Goal: Find specific page/section: Find specific page/section

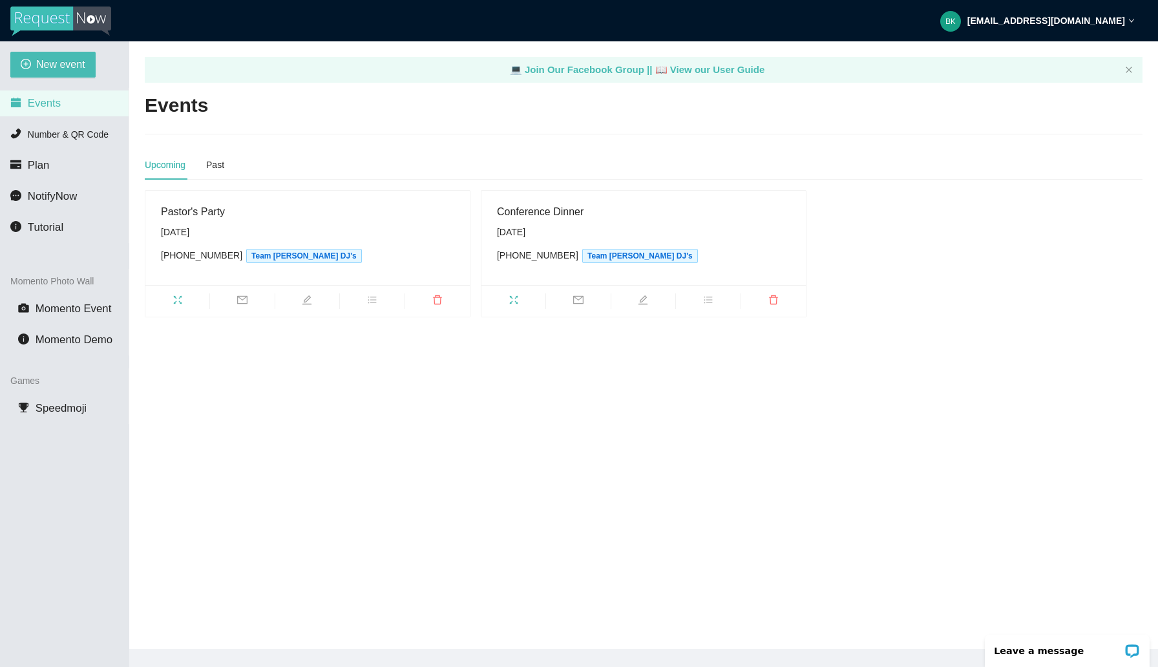
click at [1083, 19] on strong "[EMAIL_ADDRESS][DOMAIN_NAME]" at bounding box center [1046, 21] width 158 height 10
click at [717, 144] on main "💻 Join Our Facebook Group || 📖 View our User Guide Events Upcoming Past Pastor'…" at bounding box center [643, 344] width 1029 height 607
click at [231, 216] on div "Pastor's Party" at bounding box center [307, 212] width 293 height 16
click at [207, 213] on div "Pastor's Party" at bounding box center [307, 212] width 293 height 16
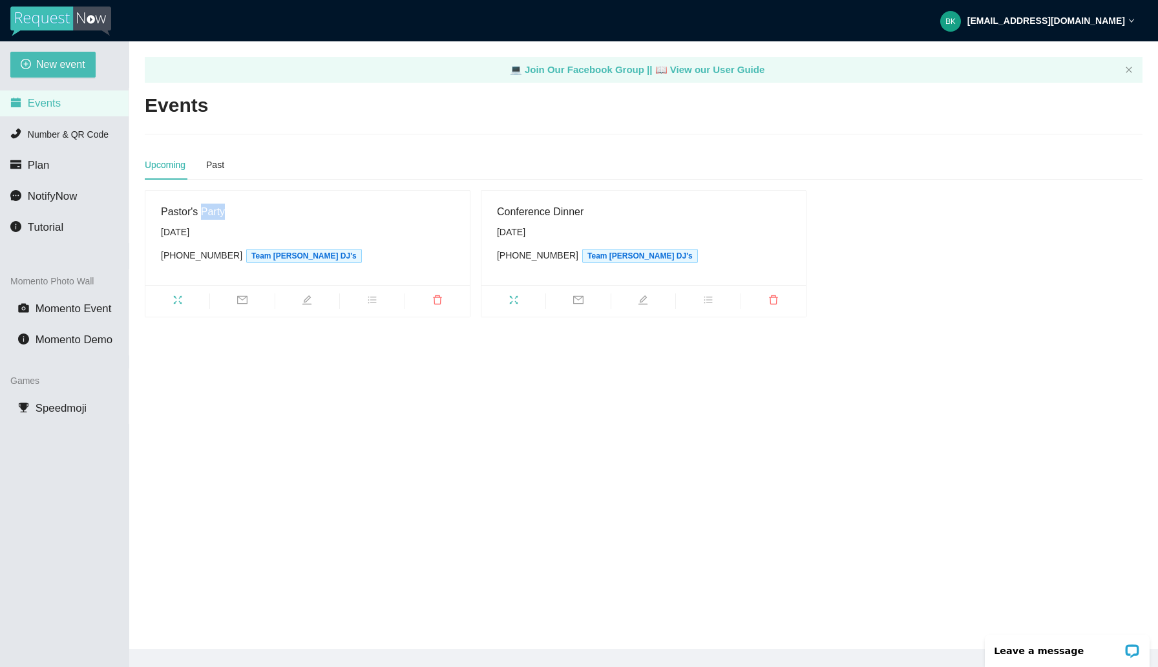
click at [207, 213] on div "Pastor's Party" at bounding box center [307, 212] width 293 height 16
click at [199, 231] on div "[DATE]" at bounding box center [307, 232] width 293 height 14
click at [238, 219] on div "Pastor's Party" at bounding box center [307, 212] width 293 height 16
click at [204, 249] on div "[PHONE_NUMBER] Team [PERSON_NAME] DJ's" at bounding box center [307, 255] width 293 height 15
click at [99, 137] on span "Number & QR Code" at bounding box center [68, 134] width 81 height 10
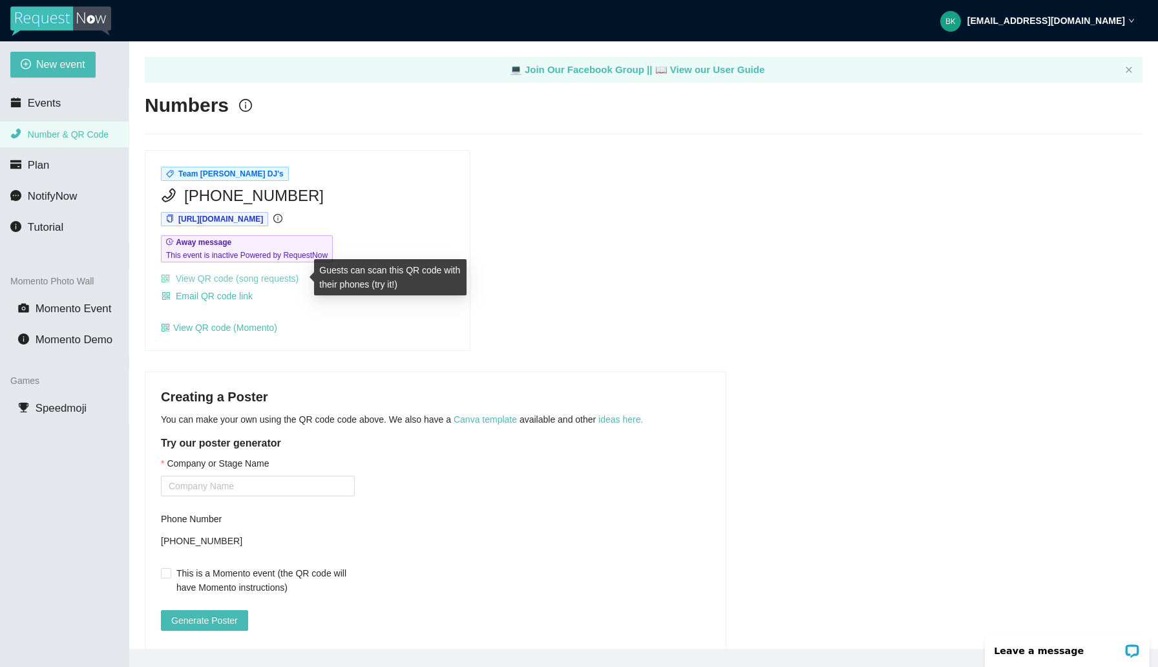
click at [225, 276] on link "View QR code (song requests)" at bounding box center [230, 278] width 138 height 10
